Goal: Task Accomplishment & Management: Manage account settings

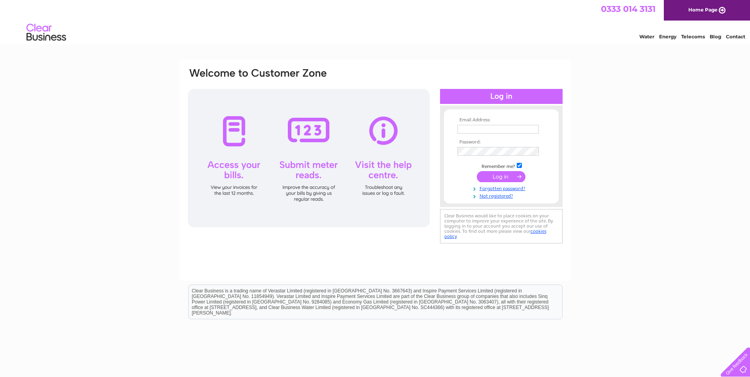
type input "samlazenbytanique1@outlook.com"
click at [494, 177] on input "submit" at bounding box center [501, 176] width 49 height 11
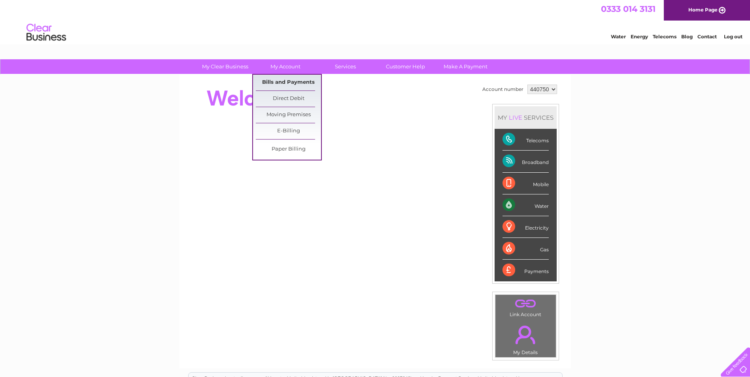
click at [281, 82] on link "Bills and Payments" at bounding box center [288, 83] width 65 height 16
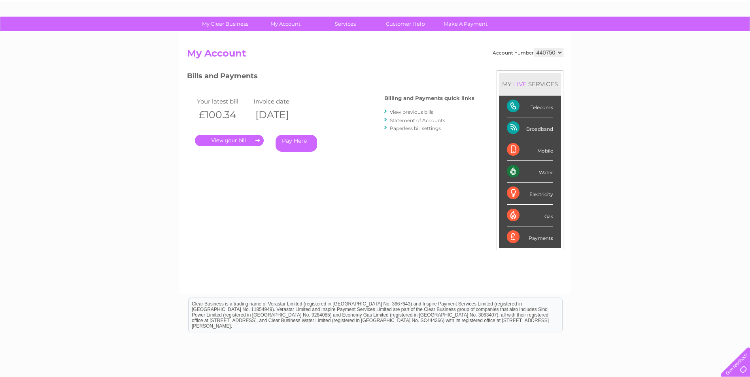
scroll to position [100, 0]
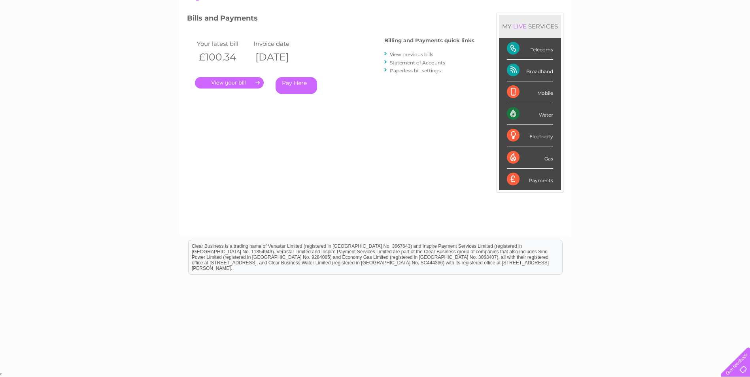
click at [411, 55] on link "View previous bills" at bounding box center [411, 54] width 43 height 6
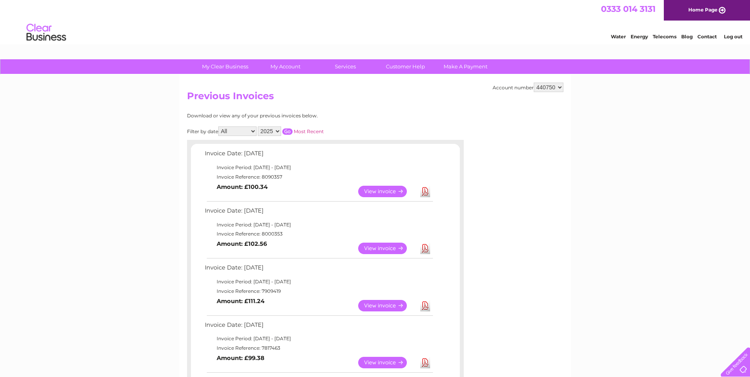
click at [369, 189] on link "View" at bounding box center [387, 191] width 58 height 11
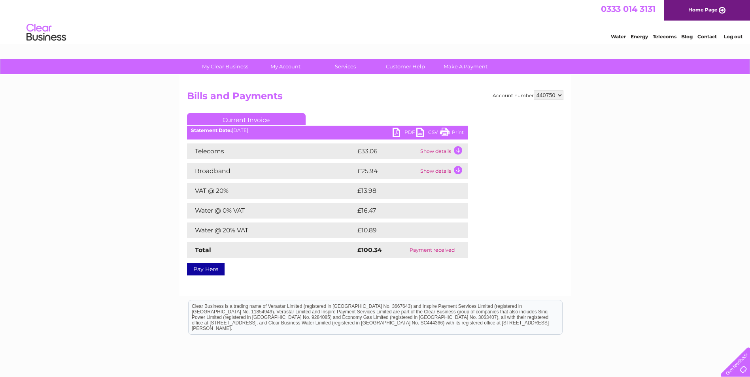
click at [395, 130] on link "PDF" at bounding box center [404, 133] width 24 height 11
click at [454, 150] on td "Show details" at bounding box center [442, 151] width 49 height 16
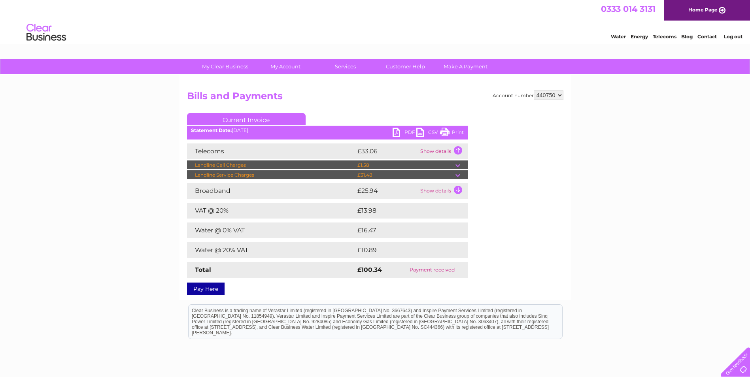
click at [459, 149] on td "Show details" at bounding box center [442, 151] width 49 height 16
